Goal: Task Accomplishment & Management: Manage account settings

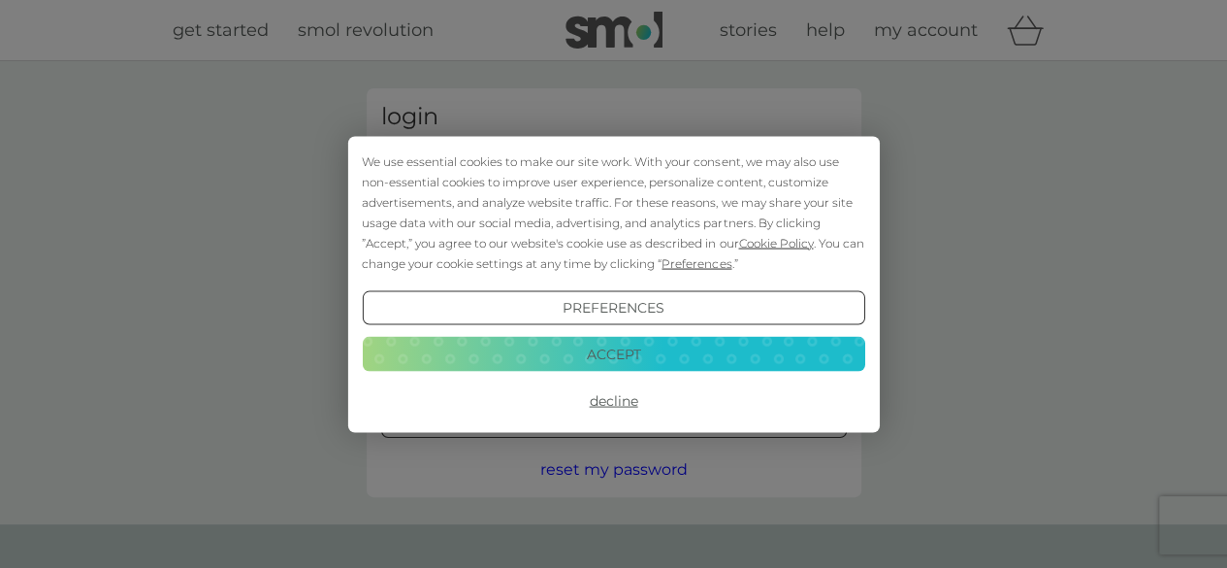
click at [608, 409] on button "Decline" at bounding box center [613, 400] width 503 height 35
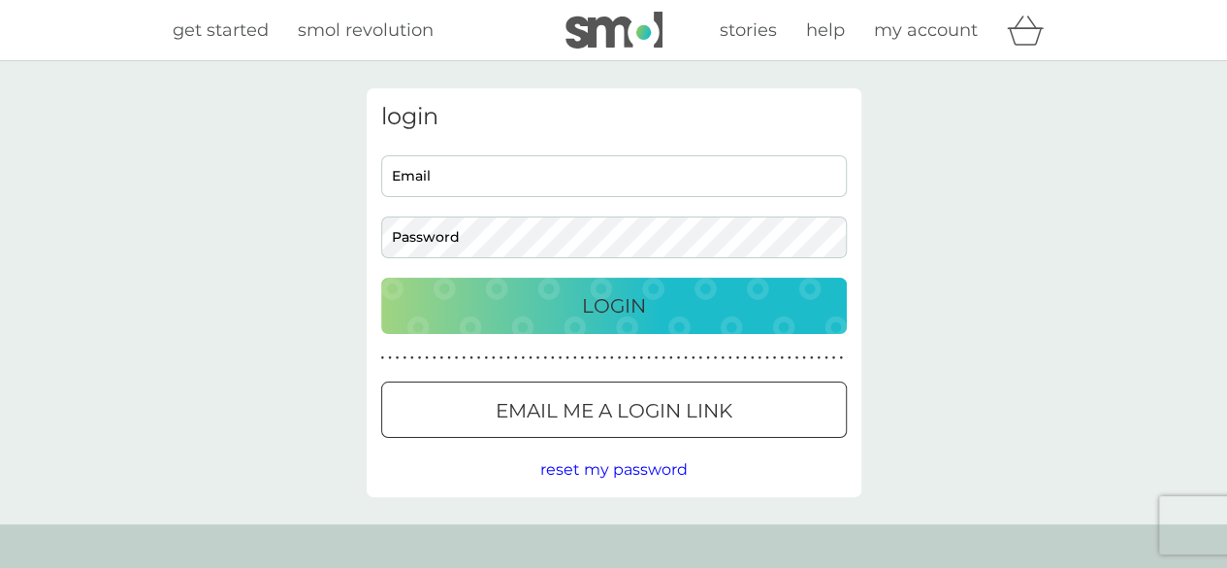
drag, startPoint x: 0, startPoint y: 0, endPoint x: 462, endPoint y: 180, distance: 495.5
click at [462, 180] on input "Email" at bounding box center [614, 176] width 466 height 42
type input "julieacurran26@gmail.com"
click at [514, 312] on div "Login" at bounding box center [614, 305] width 427 height 31
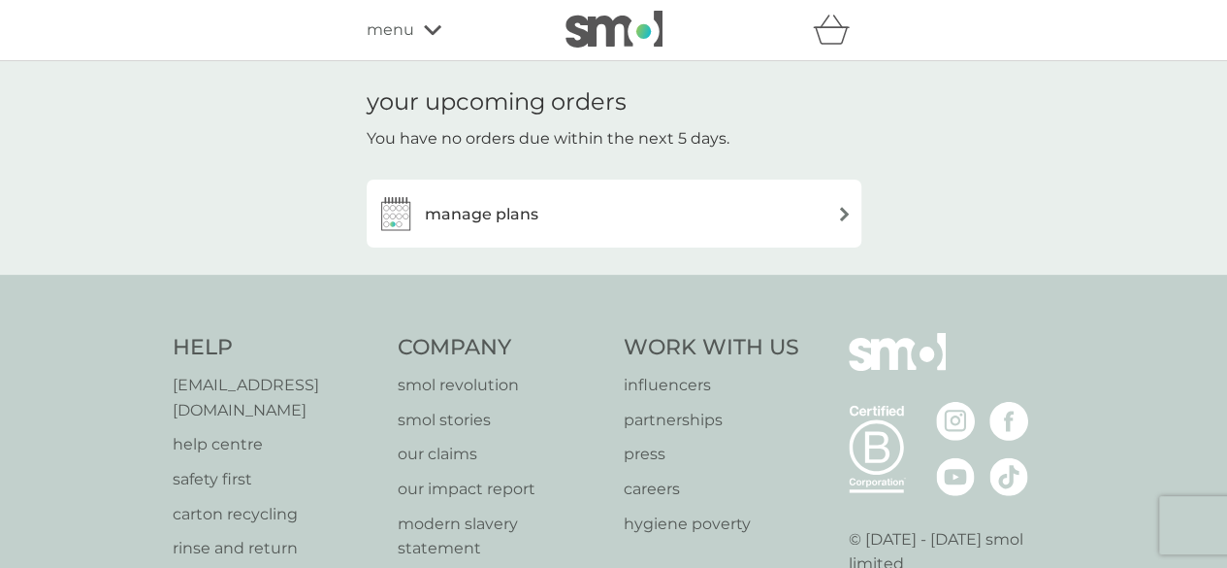
click at [466, 214] on h3 "manage plans" at bounding box center [482, 214] width 114 height 25
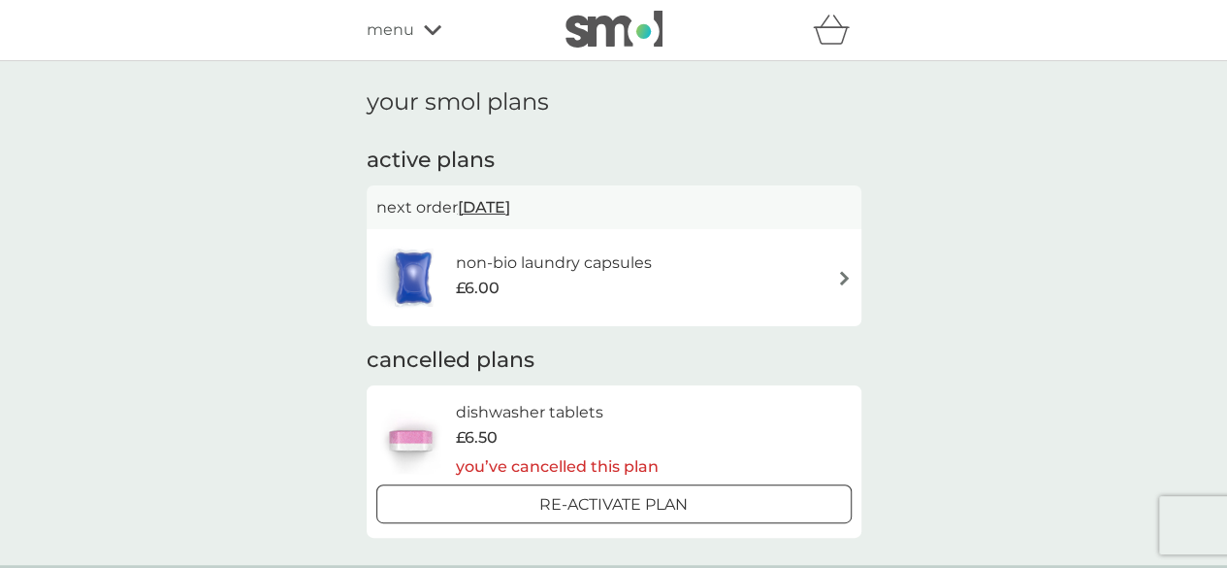
click at [506, 282] on div "£6.00" at bounding box center [553, 288] width 196 height 25
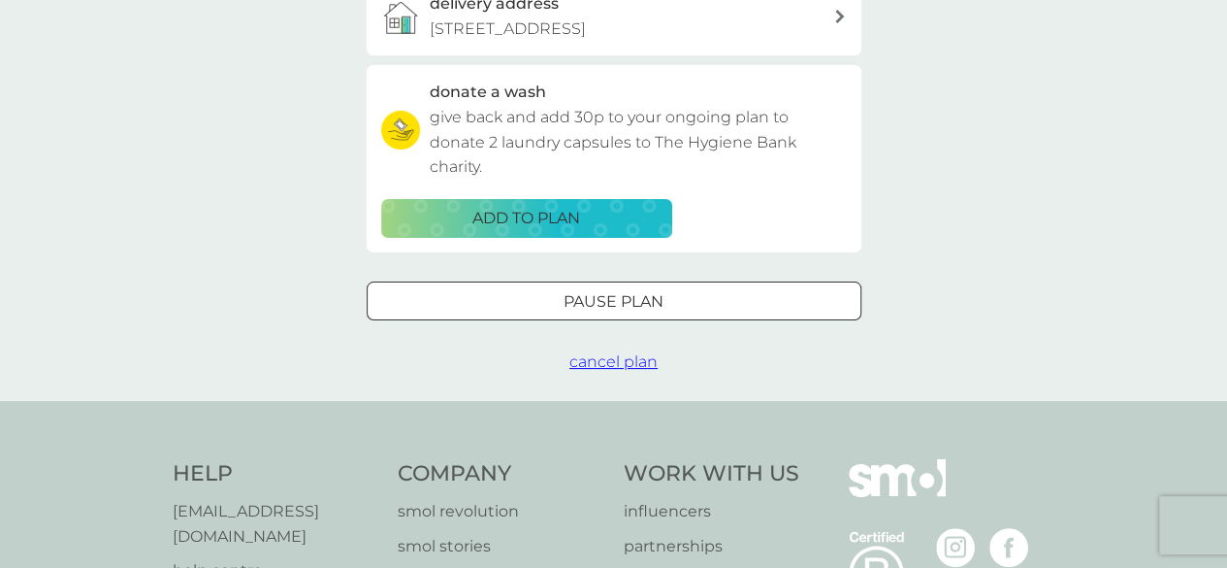
scroll to position [585, 0]
click at [613, 360] on span "cancel plan" at bounding box center [614, 362] width 88 height 18
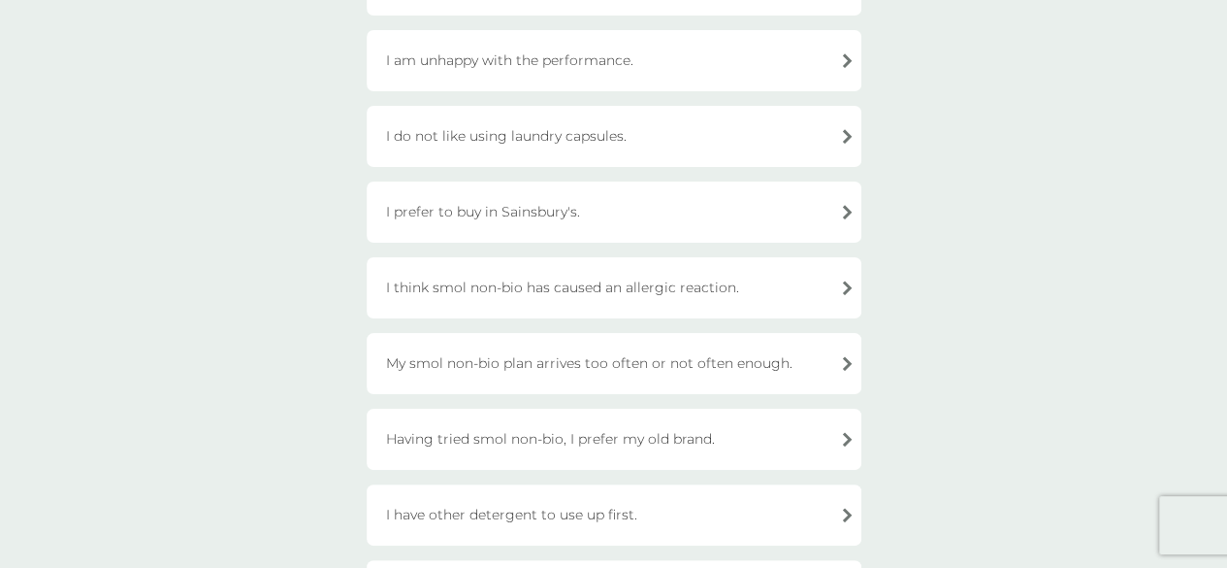
scroll to position [425, 0]
click at [589, 445] on div "Having tried smol non-bio, I prefer my old brand." at bounding box center [614, 440] width 495 height 61
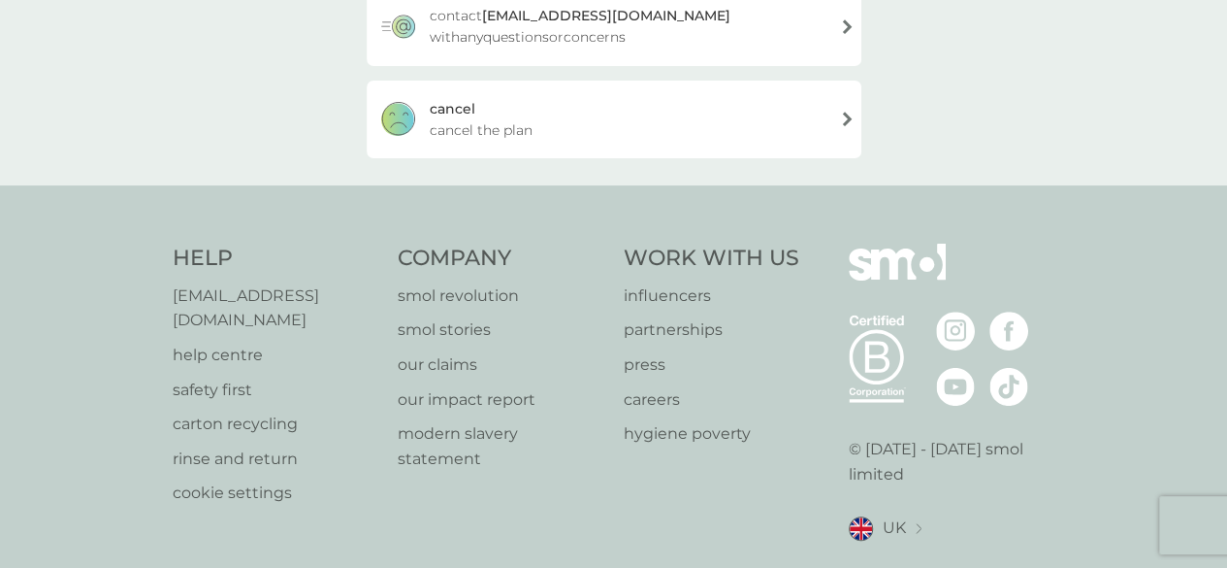
click at [617, 109] on div "cancel cancel the plan" at bounding box center [614, 120] width 495 height 78
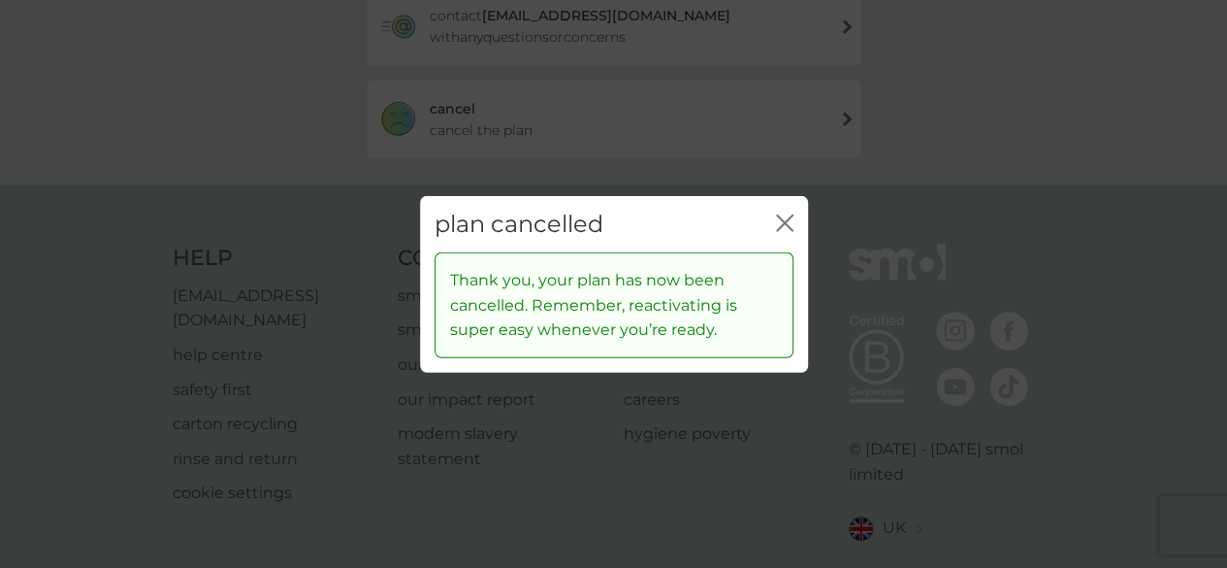
click at [790, 215] on icon "close" at bounding box center [789, 222] width 8 height 16
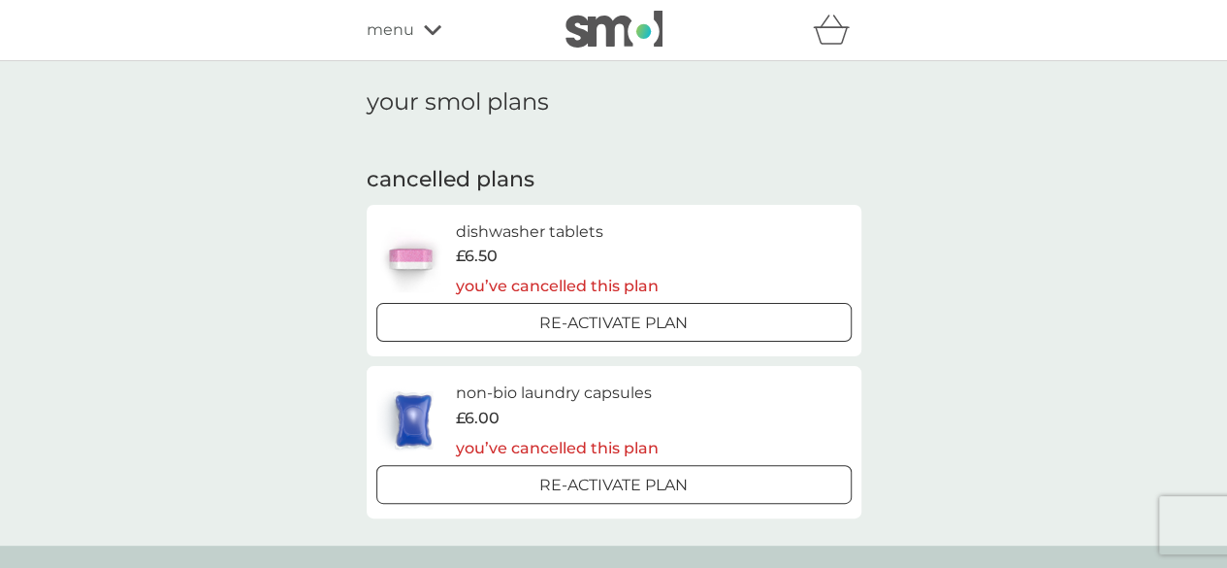
click at [429, 28] on icon at bounding box center [432, 30] width 17 height 12
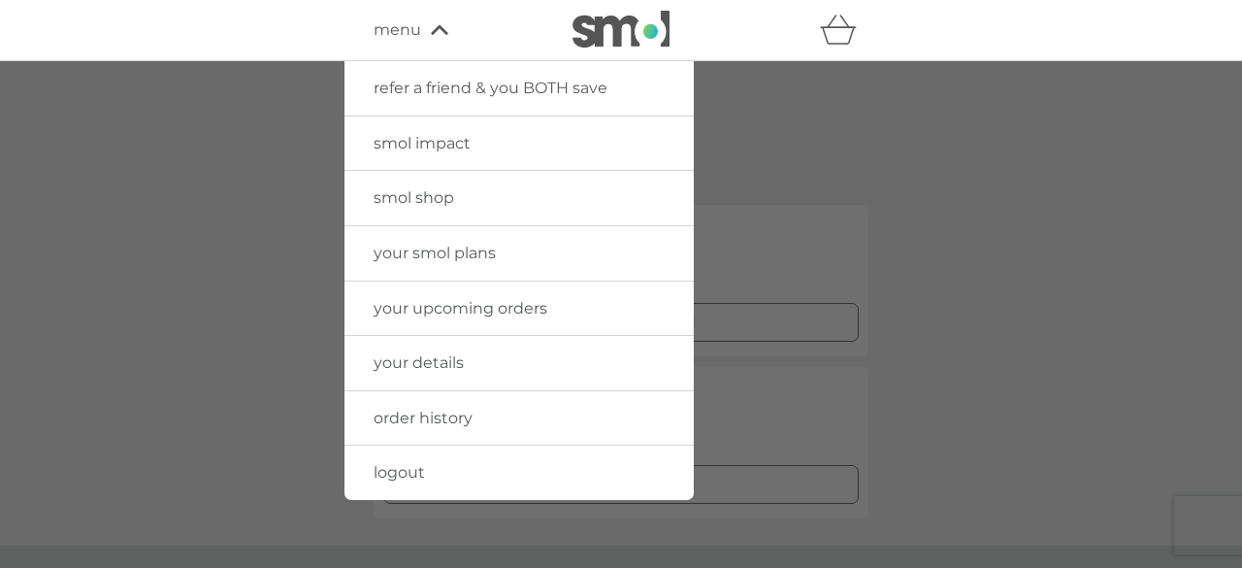
click at [395, 466] on span "logout" at bounding box center [399, 472] width 51 height 18
